Goal: Navigation & Orientation: Go to known website

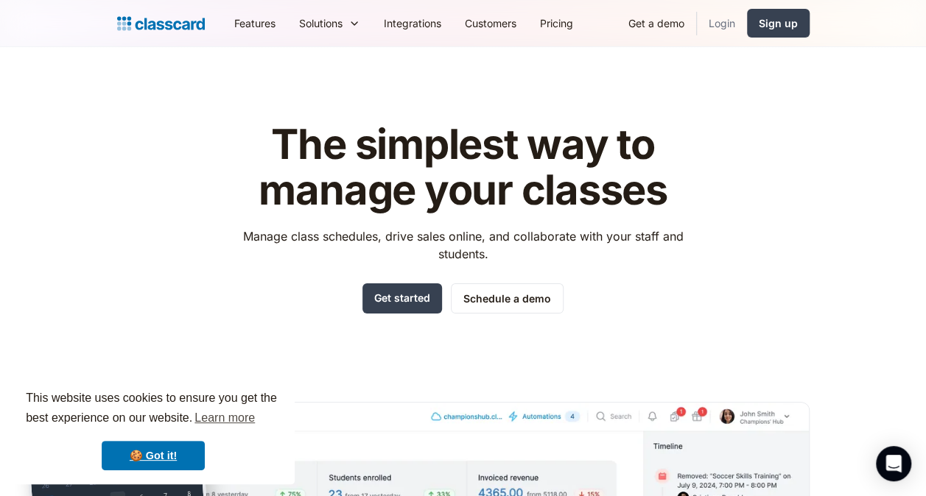
click at [717, 15] on link "Login" at bounding box center [722, 23] width 50 height 33
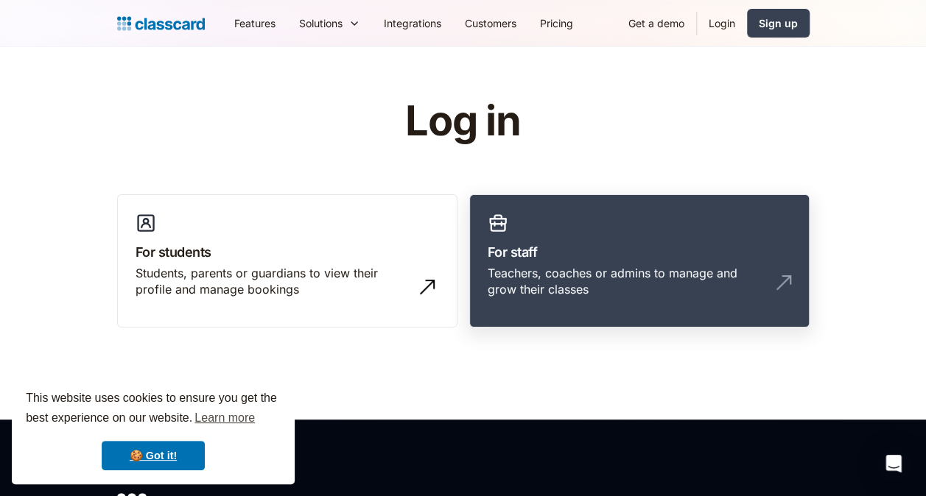
click at [599, 255] on h3 "For staff" at bounding box center [638, 252] width 303 height 20
